Goal: Find contact information

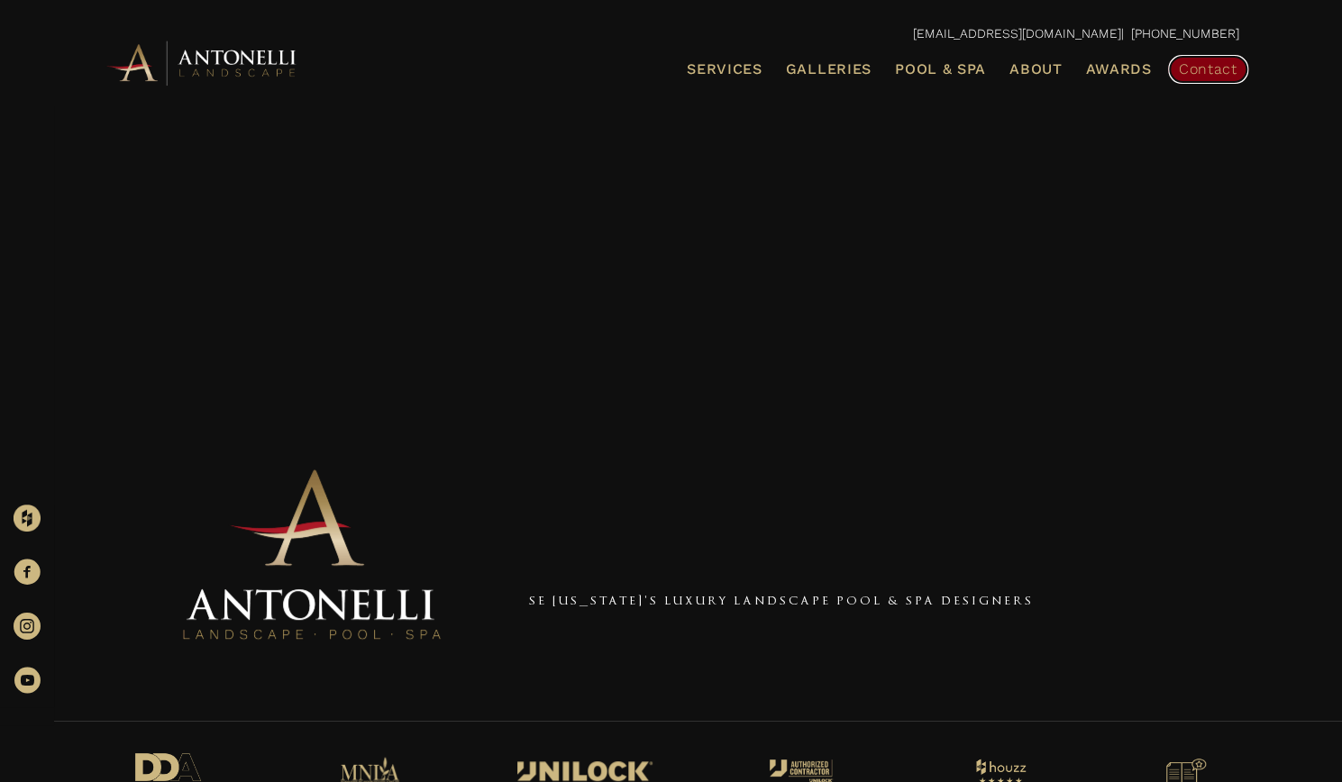
click at [1181, 70] on span "Contact" at bounding box center [1208, 68] width 59 height 17
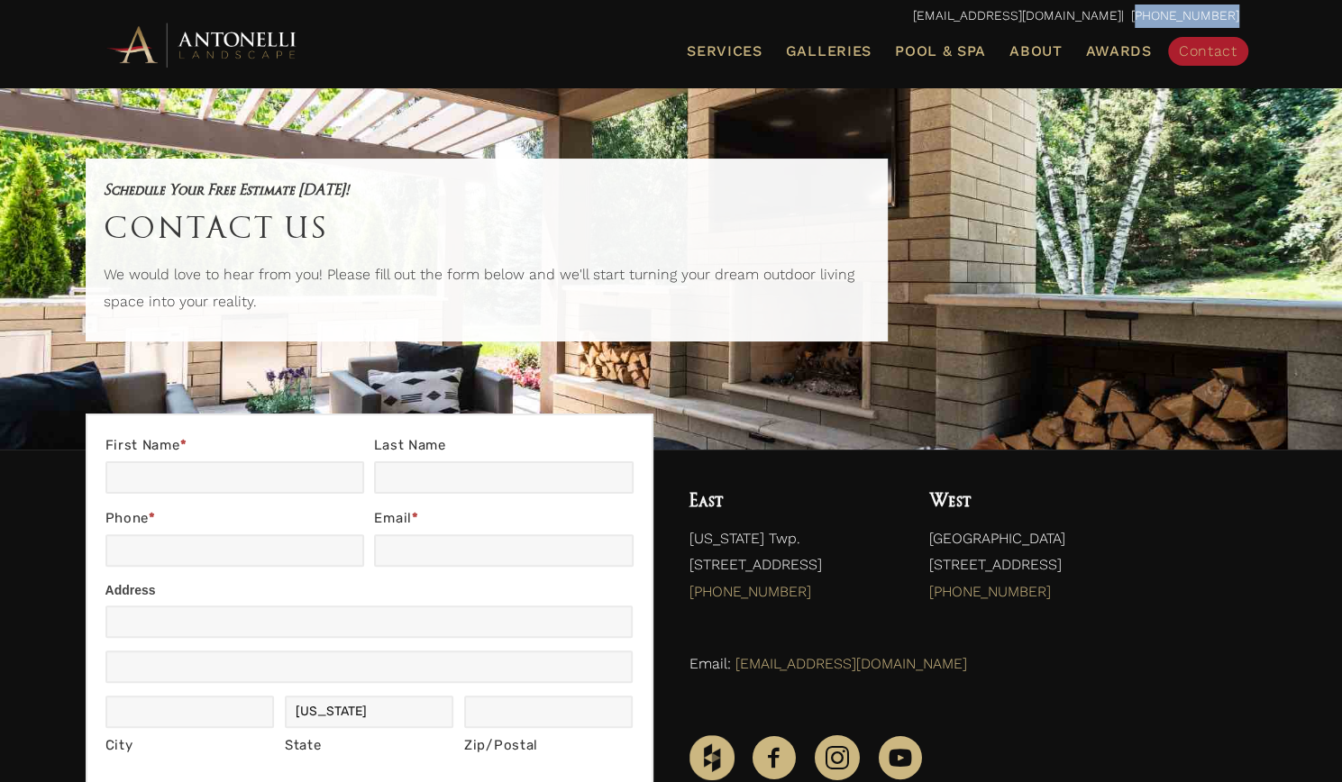
drag, startPoint x: 1252, startPoint y: 15, endPoint x: 1152, endPoint y: 8, distance: 100.3
click at [1152, 8] on div "[EMAIL_ADDRESS][DOMAIN_NAME] | [PHONE_NUMBER]" at bounding box center [672, 16] width 1172 height 32
copy p "[PHONE_NUMBER]"
drag, startPoint x: 995, startPoint y: 561, endPoint x: 1142, endPoint y: 559, distance: 146.9
click at [1142, 559] on div "[GEOGRAPHIC_DATA] [STREET_ADDRESS] (248) 972-5556" at bounding box center [1083, 550] width 345 height 164
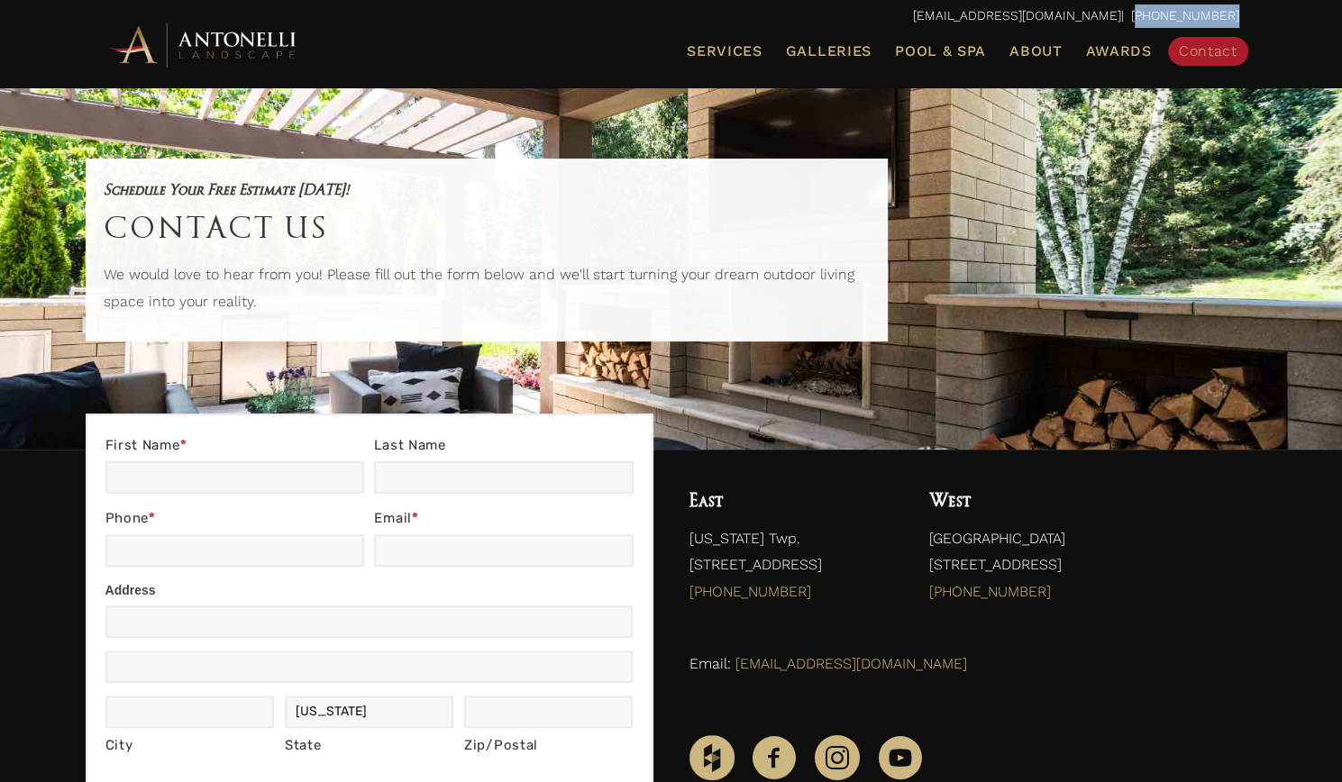
drag, startPoint x: 685, startPoint y: 529, endPoint x: 860, endPoint y: 561, distance: 177.7
click at [860, 561] on div "East [US_STATE] Twp. [STREET_ADDRESS] (586) 336-7800" at bounding box center [791, 550] width 241 height 164
copy p "[US_STATE] Twp. [STREET_ADDRESS]"
drag, startPoint x: 796, startPoint y: 590, endPoint x: 684, endPoint y: 590, distance: 111.7
click at [684, 590] on div "East Washington Twp. 16171 31 Mile Rd. | 48096 (586) 336-7800" at bounding box center [791, 550] width 241 height 164
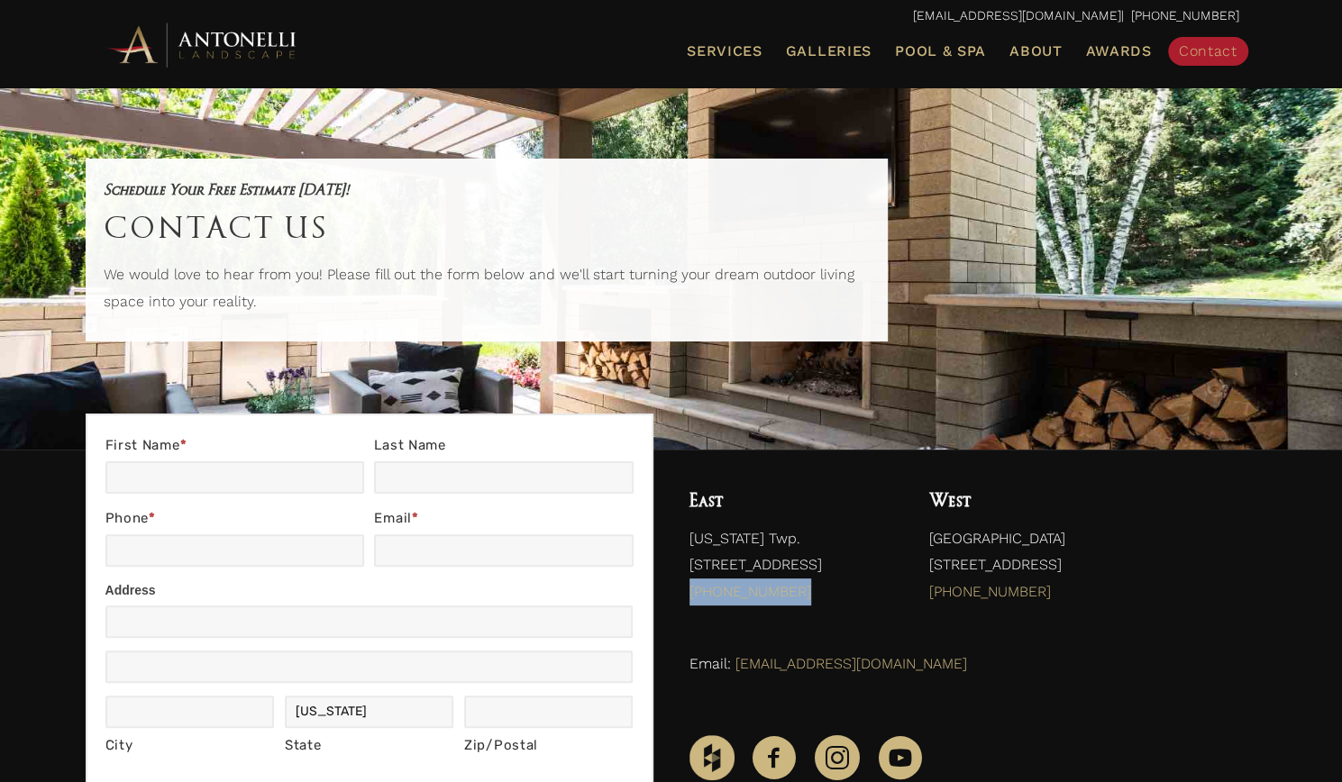
copy link "(586) 336-7800"
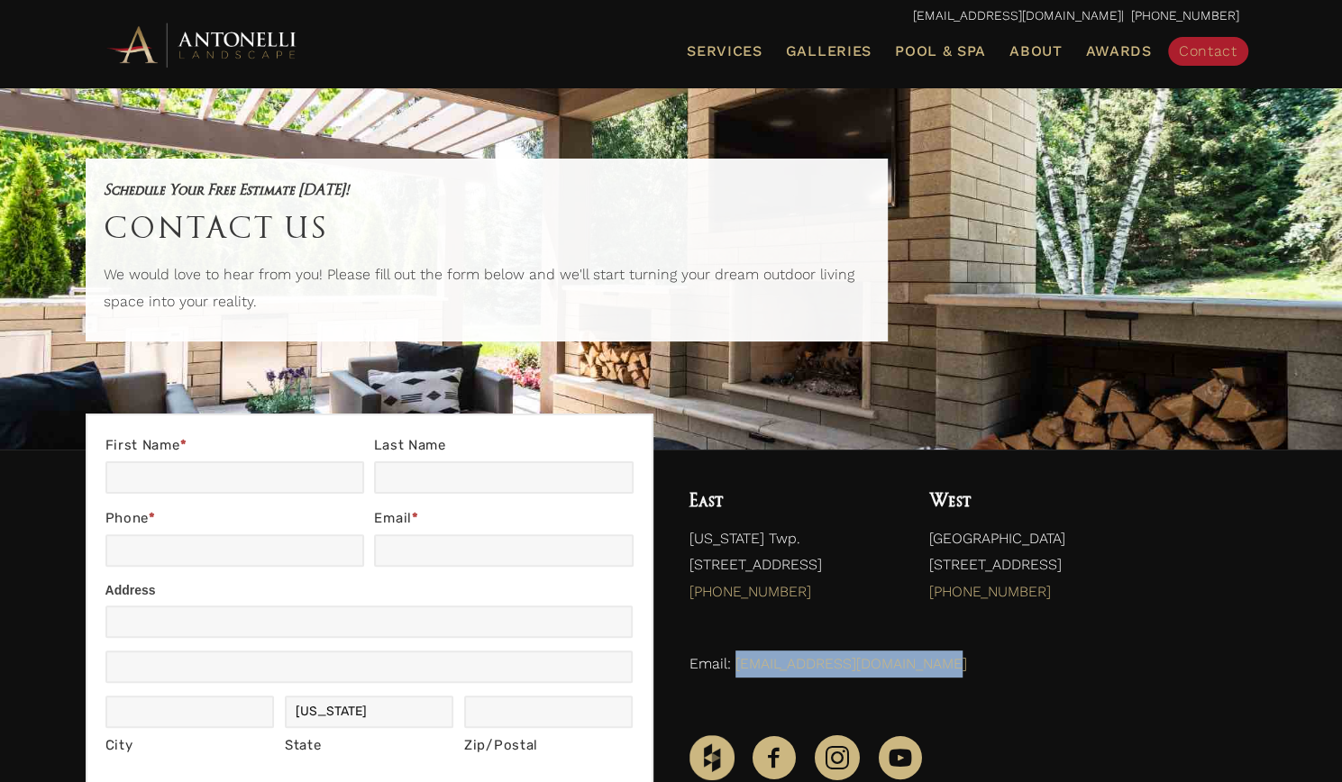
drag, startPoint x: 733, startPoint y: 667, endPoint x: 939, endPoint y: 664, distance: 206.4
click at [939, 664] on p "Email: info@antonellilandscape.com" at bounding box center [964, 664] width 550 height 27
copy link "[EMAIL_ADDRESS][DOMAIN_NAME]"
click at [126, 46] on img at bounding box center [203, 45] width 198 height 50
